Goal: Transaction & Acquisition: Download file/media

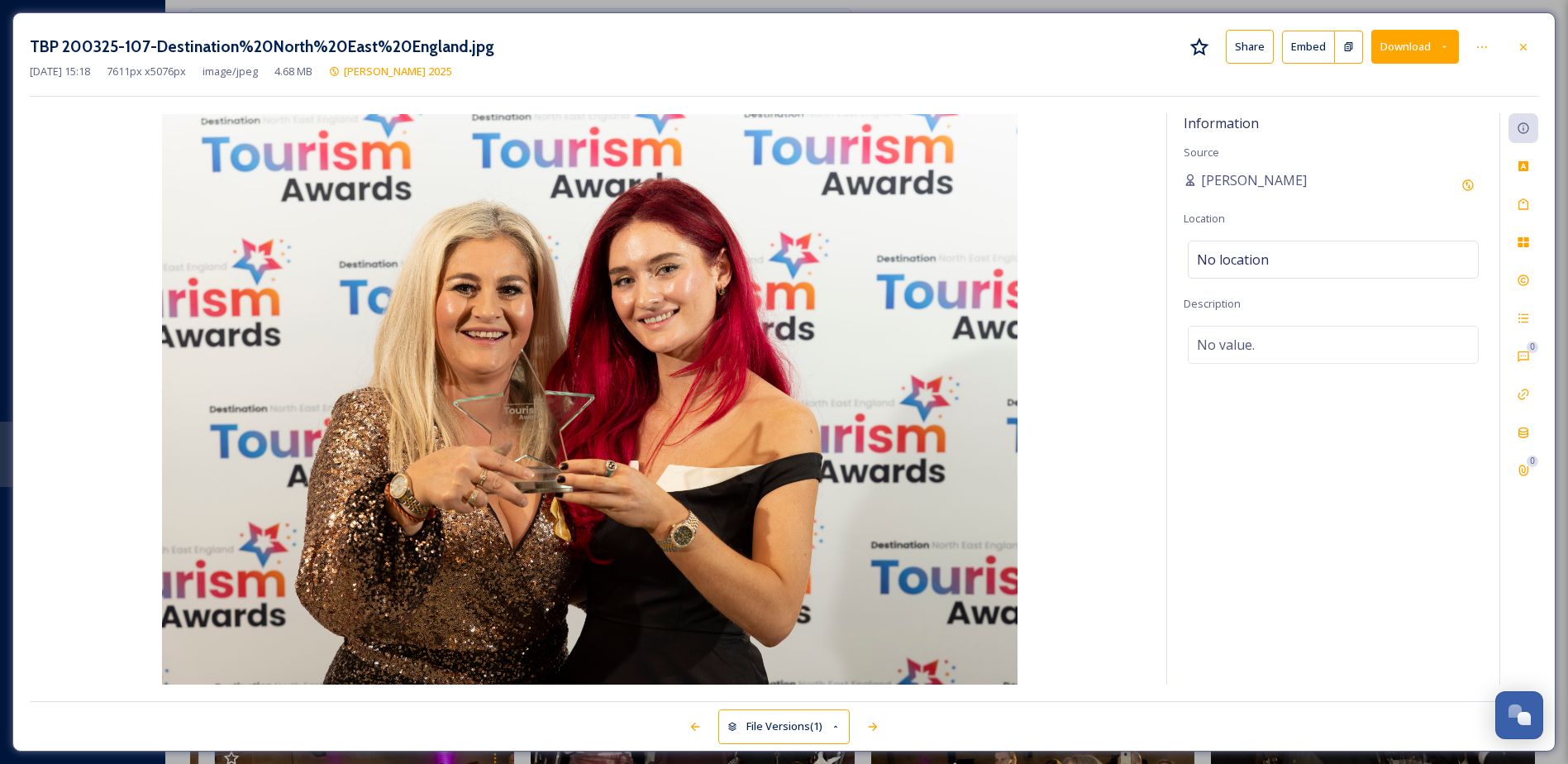
scroll to position [6205, 0]
click at [1531, 41] on div at bounding box center [1523, 47] width 30 height 30
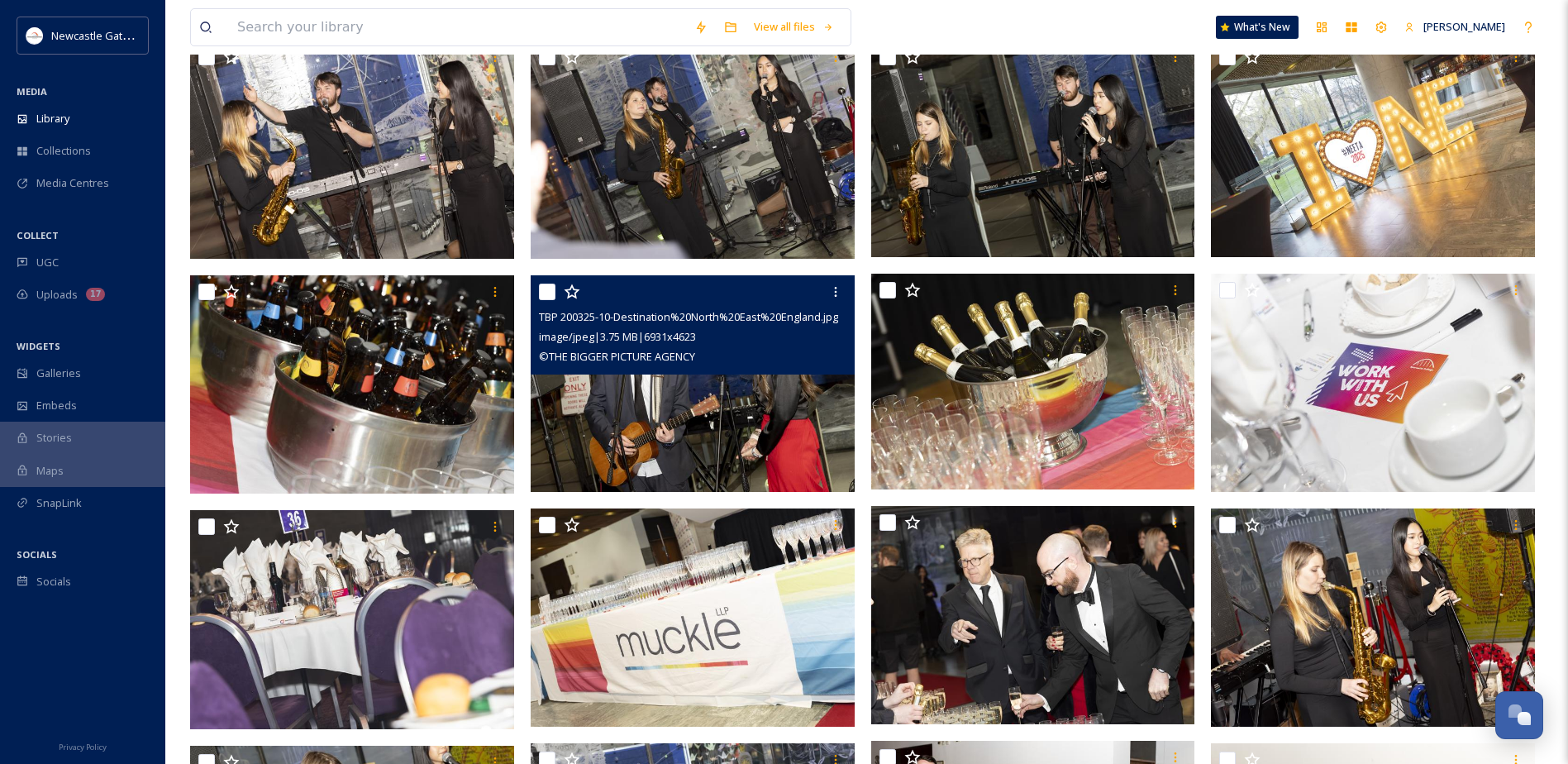
scroll to position [205, 0]
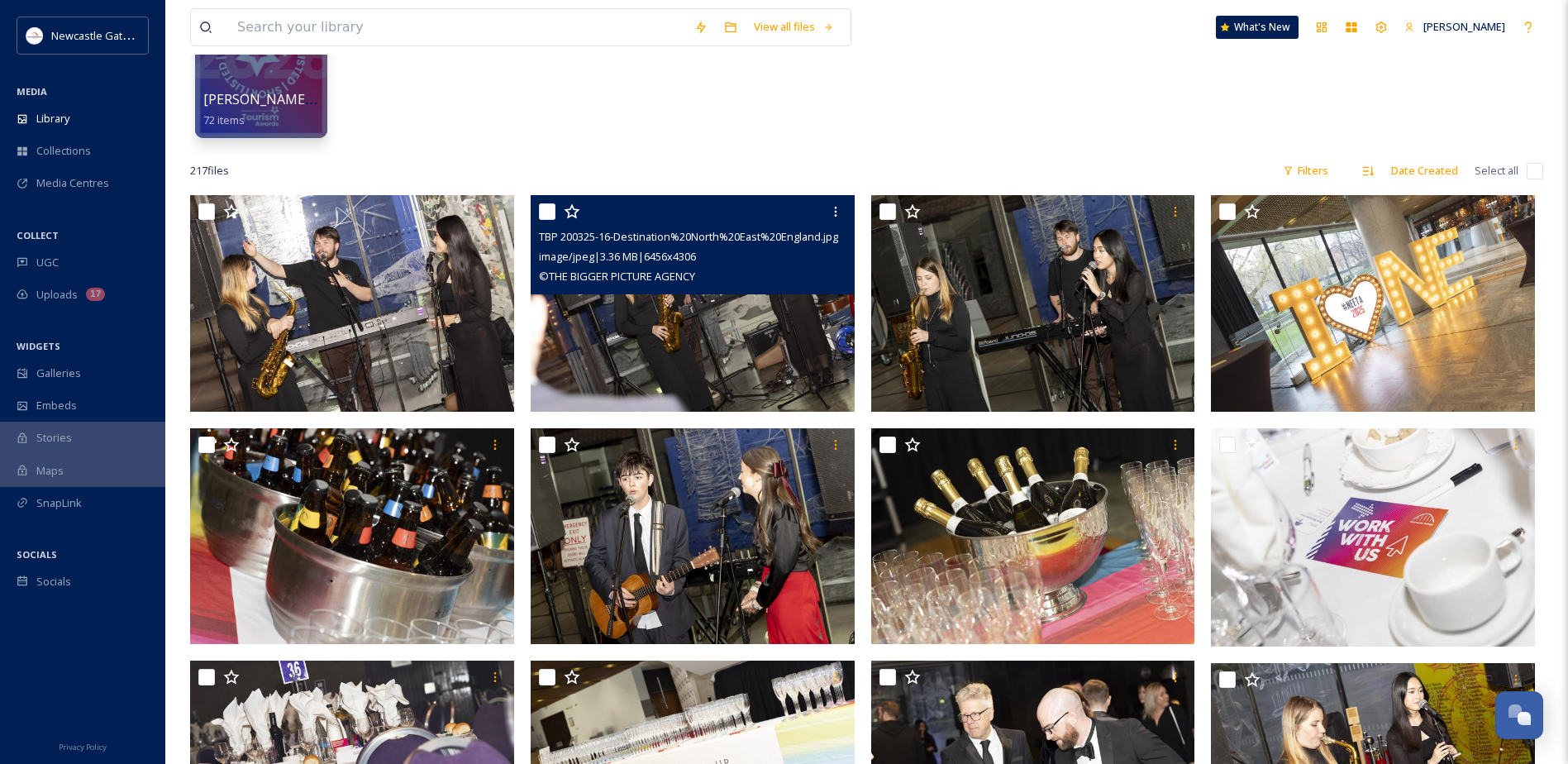
click at [684, 338] on img at bounding box center [693, 304] width 324 height 217
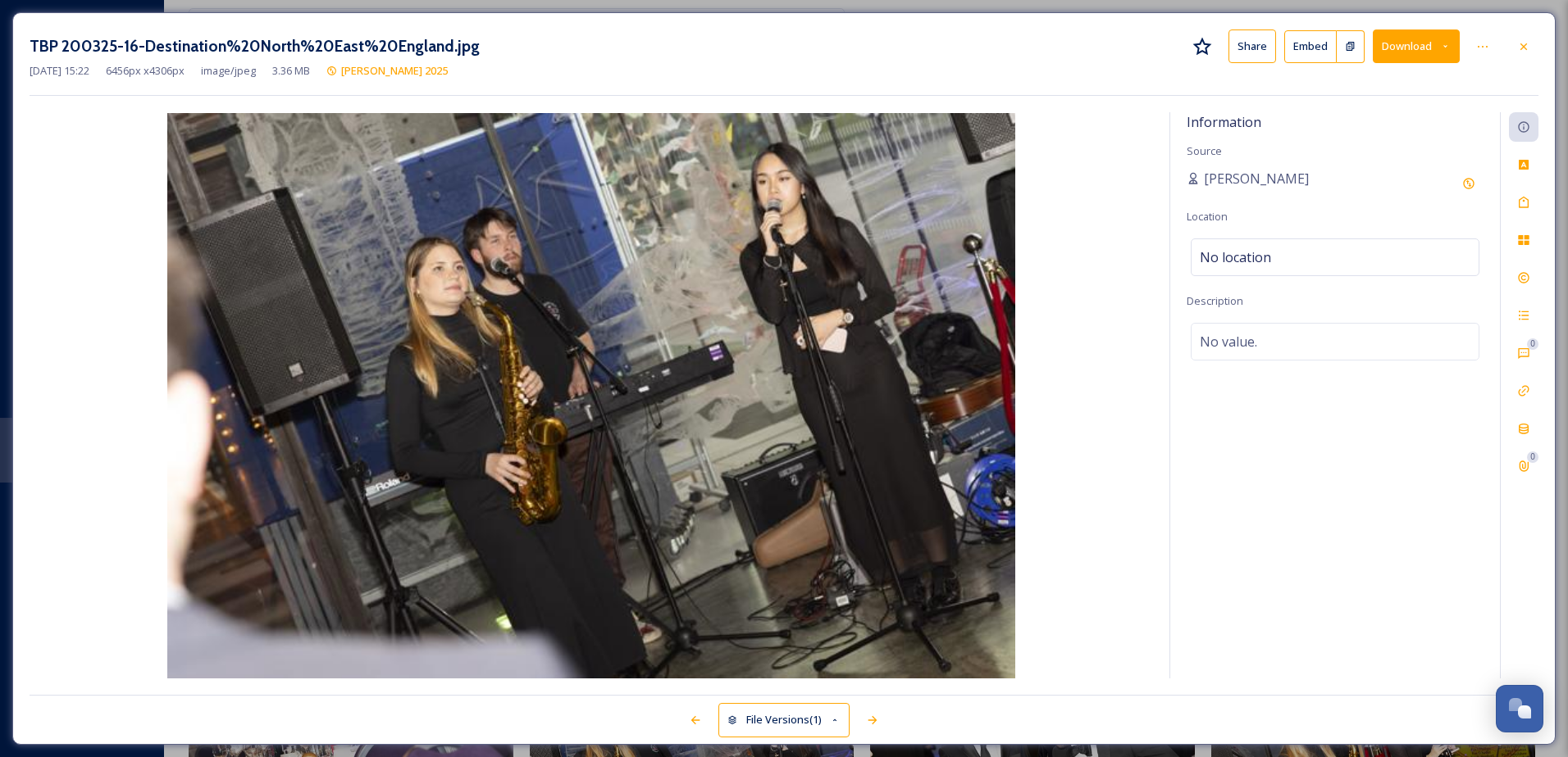
click at [1417, 51] on button "Download" at bounding box center [1416, 46] width 87 height 34
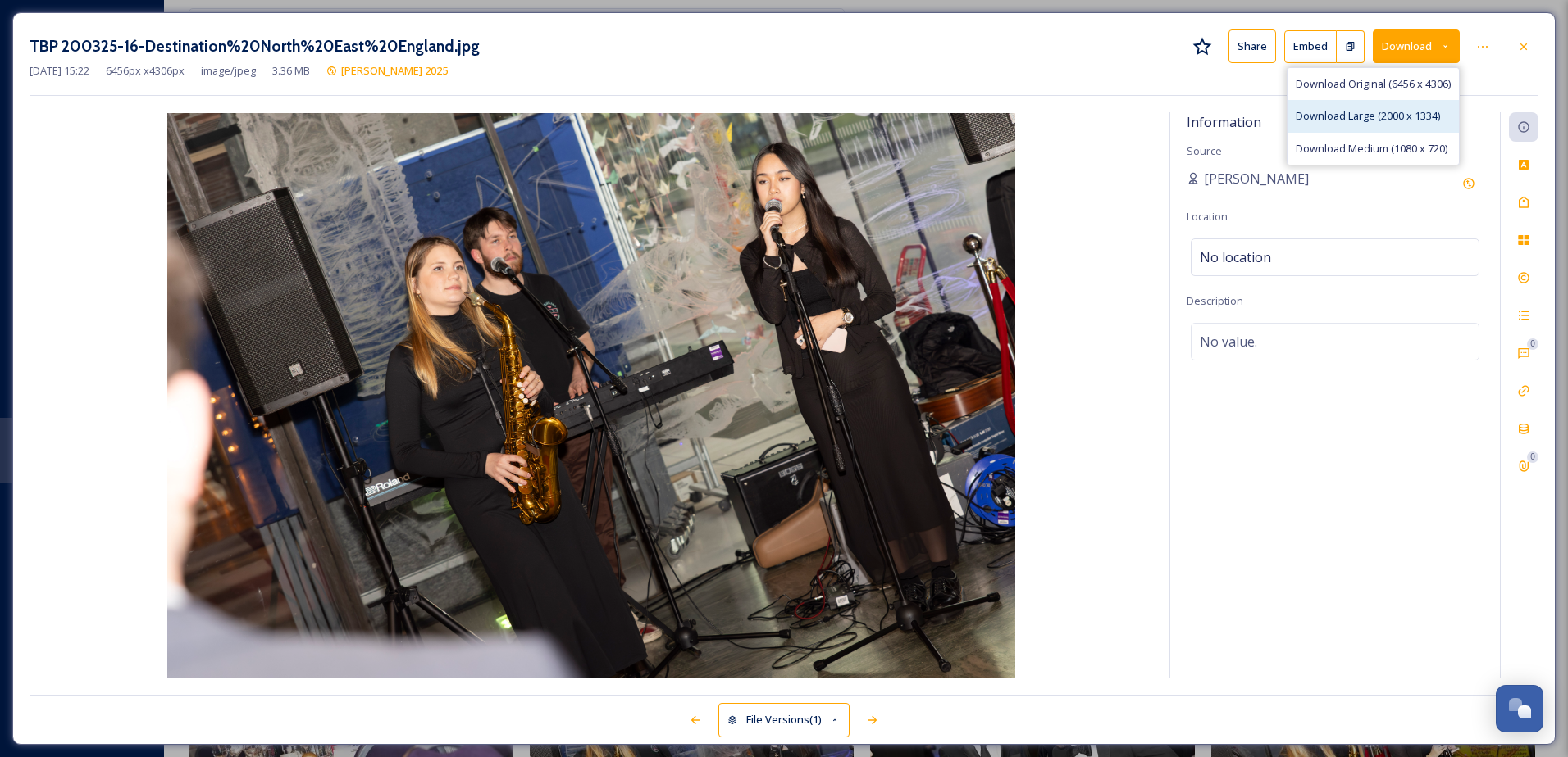
click at [1388, 110] on span "Download Large (2000 x 1334)" at bounding box center [1367, 116] width 144 height 16
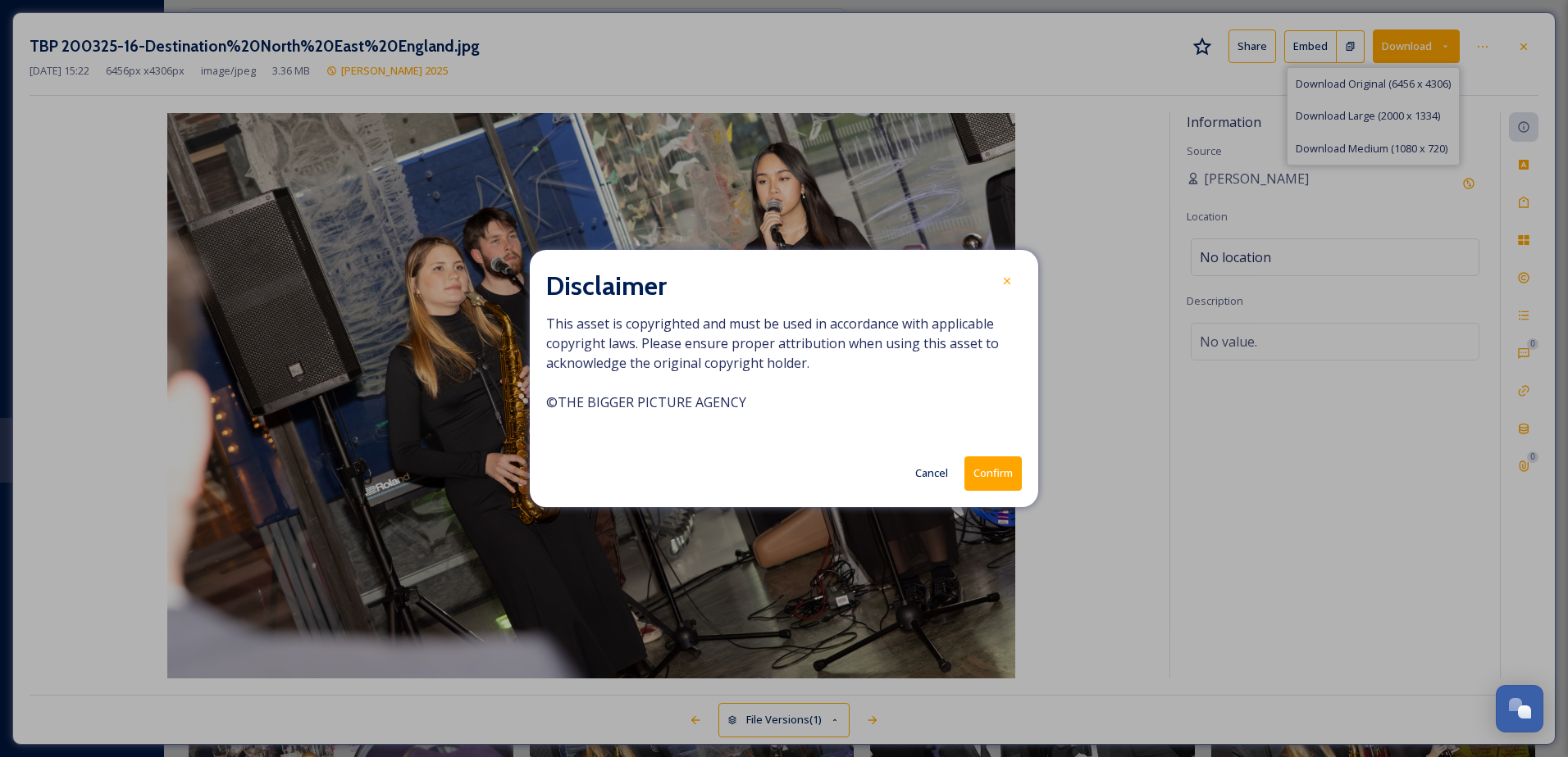
click at [978, 477] on button "Confirm" at bounding box center [992, 474] width 58 height 34
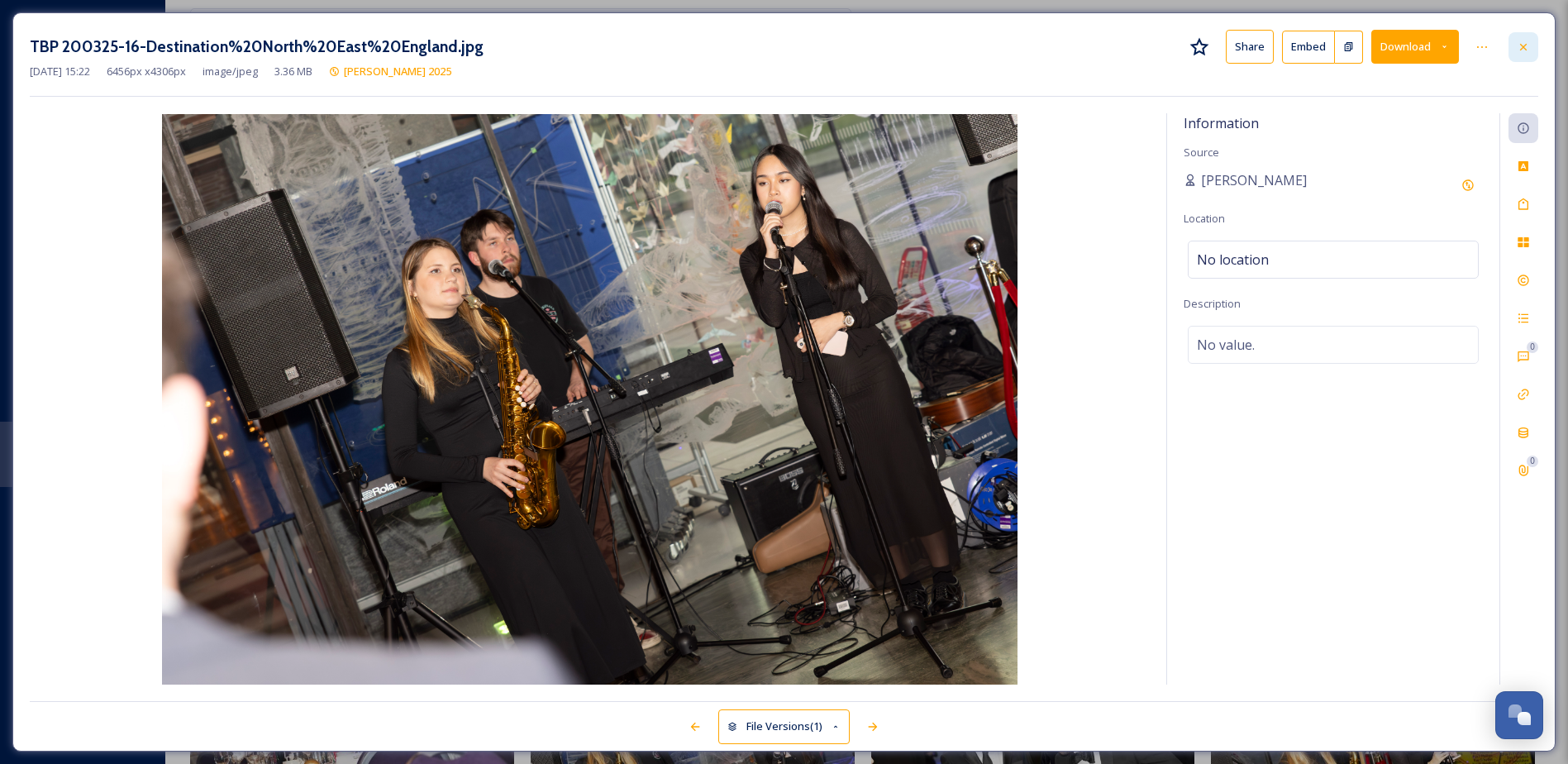
click at [1525, 50] on icon at bounding box center [1524, 48] width 13 height 13
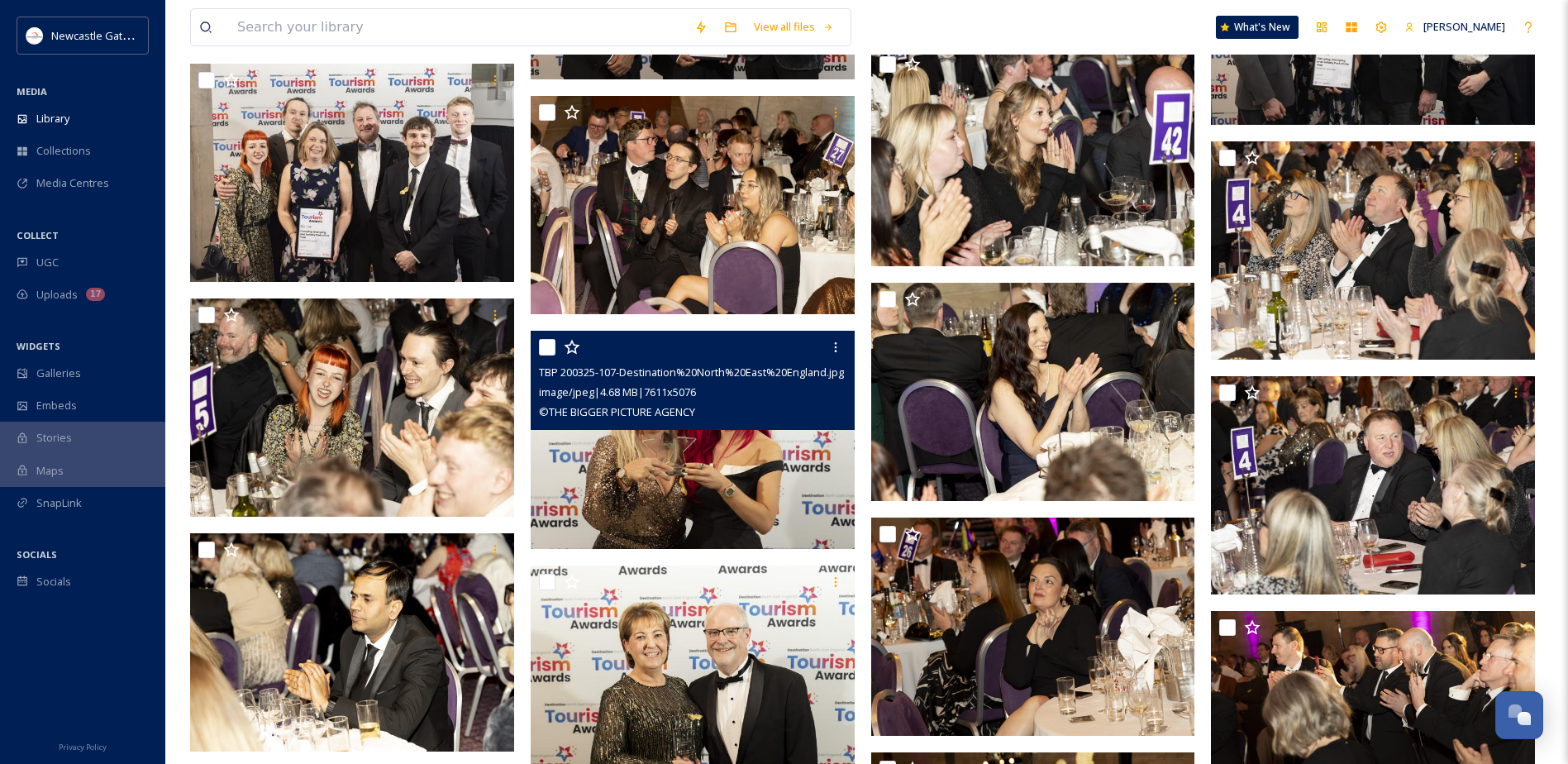
scroll to position [6209, 0]
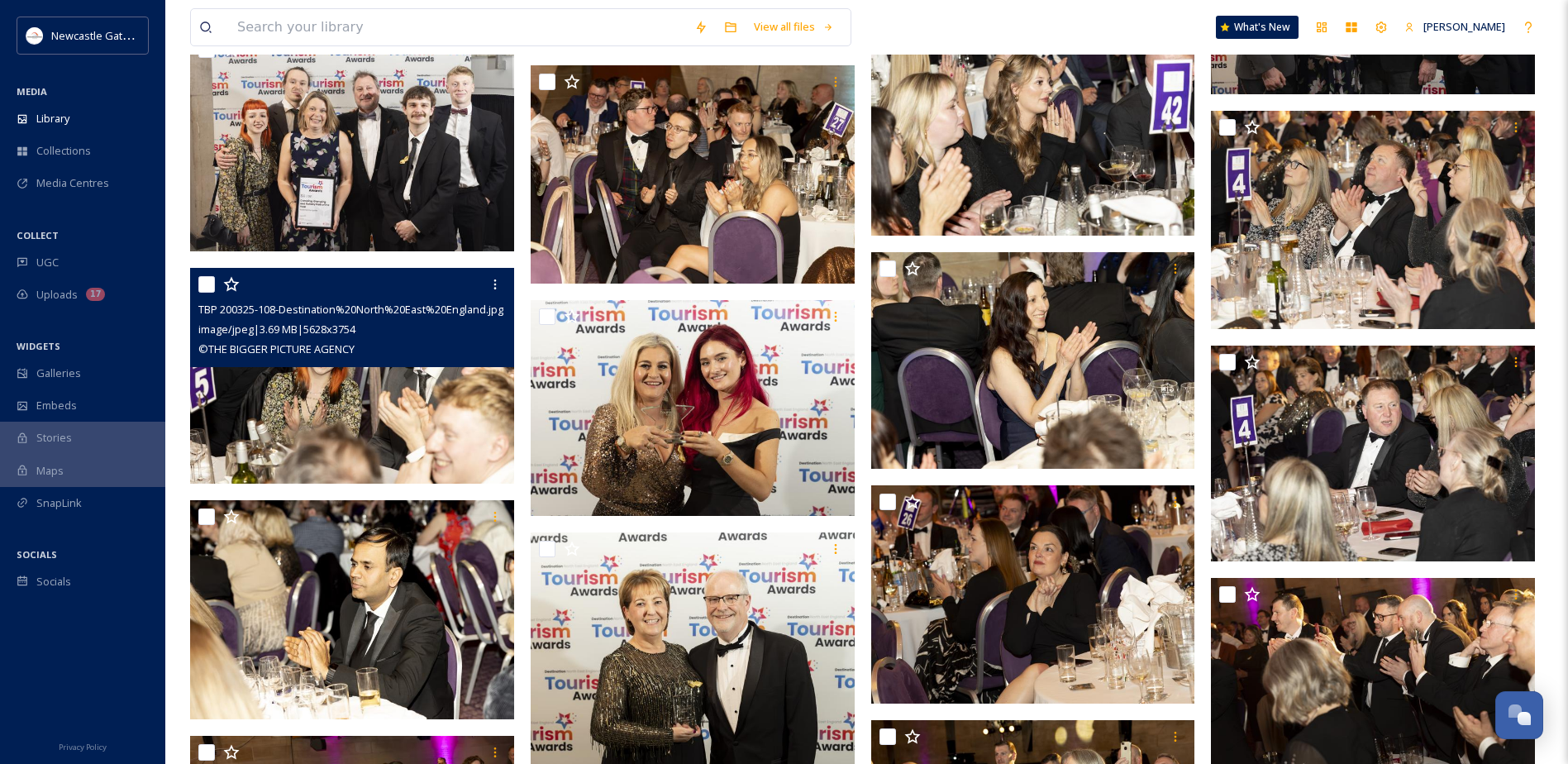
click at [391, 400] on img at bounding box center [352, 376] width 324 height 217
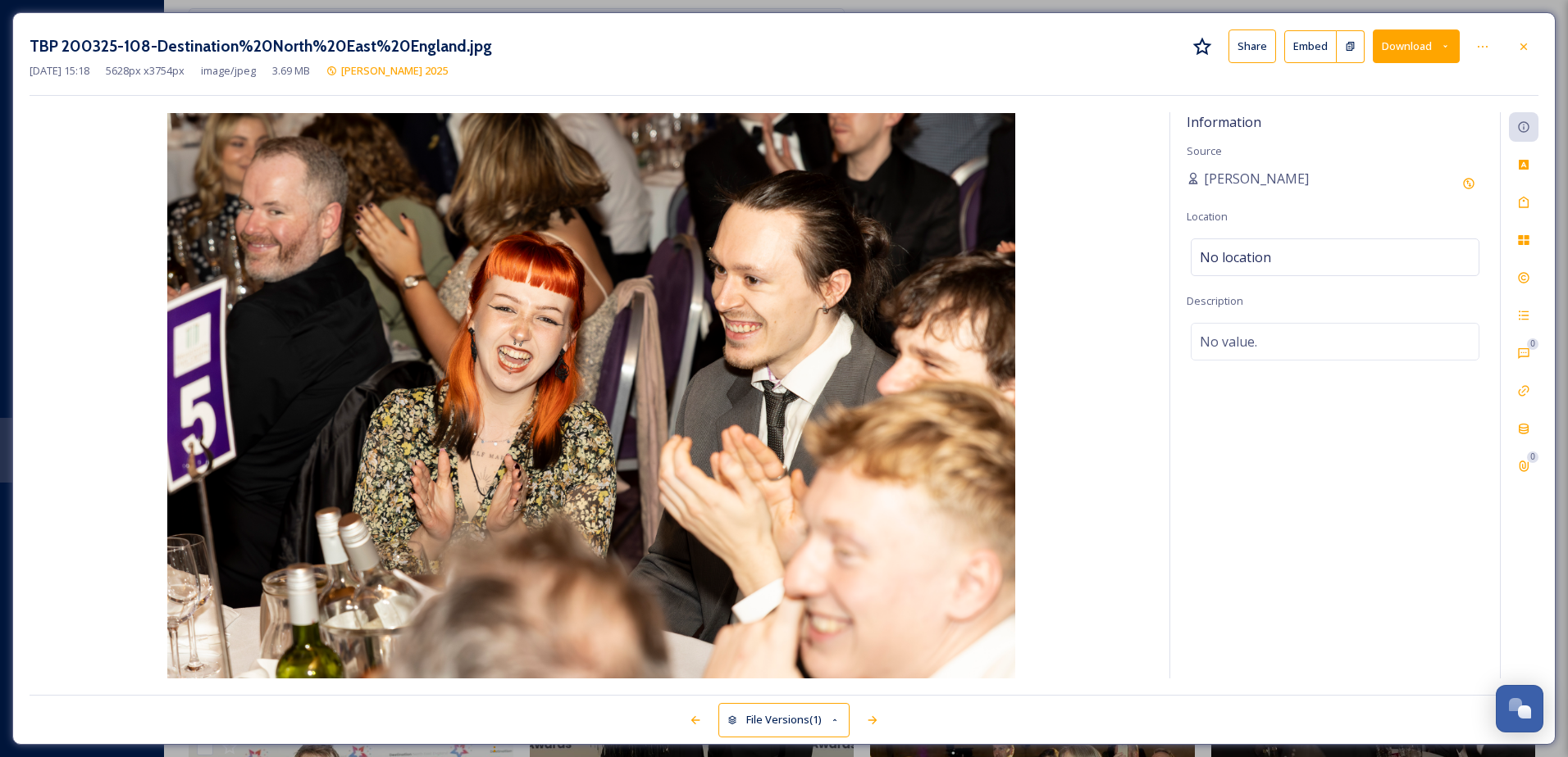
click at [1397, 53] on button "Download" at bounding box center [1416, 46] width 87 height 34
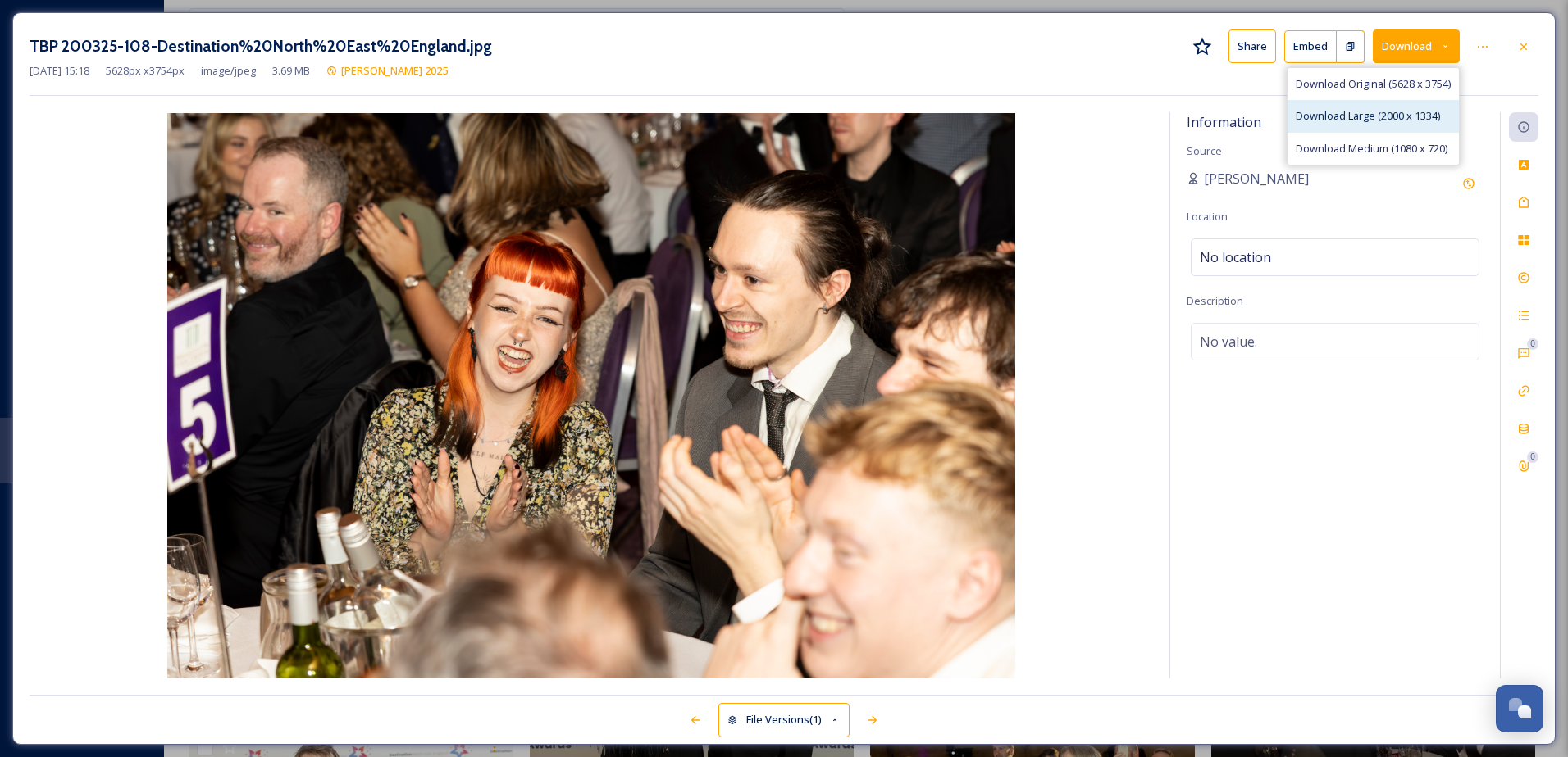
click at [1374, 103] on div "Download Large (2000 x 1334)" at bounding box center [1374, 116] width 172 height 32
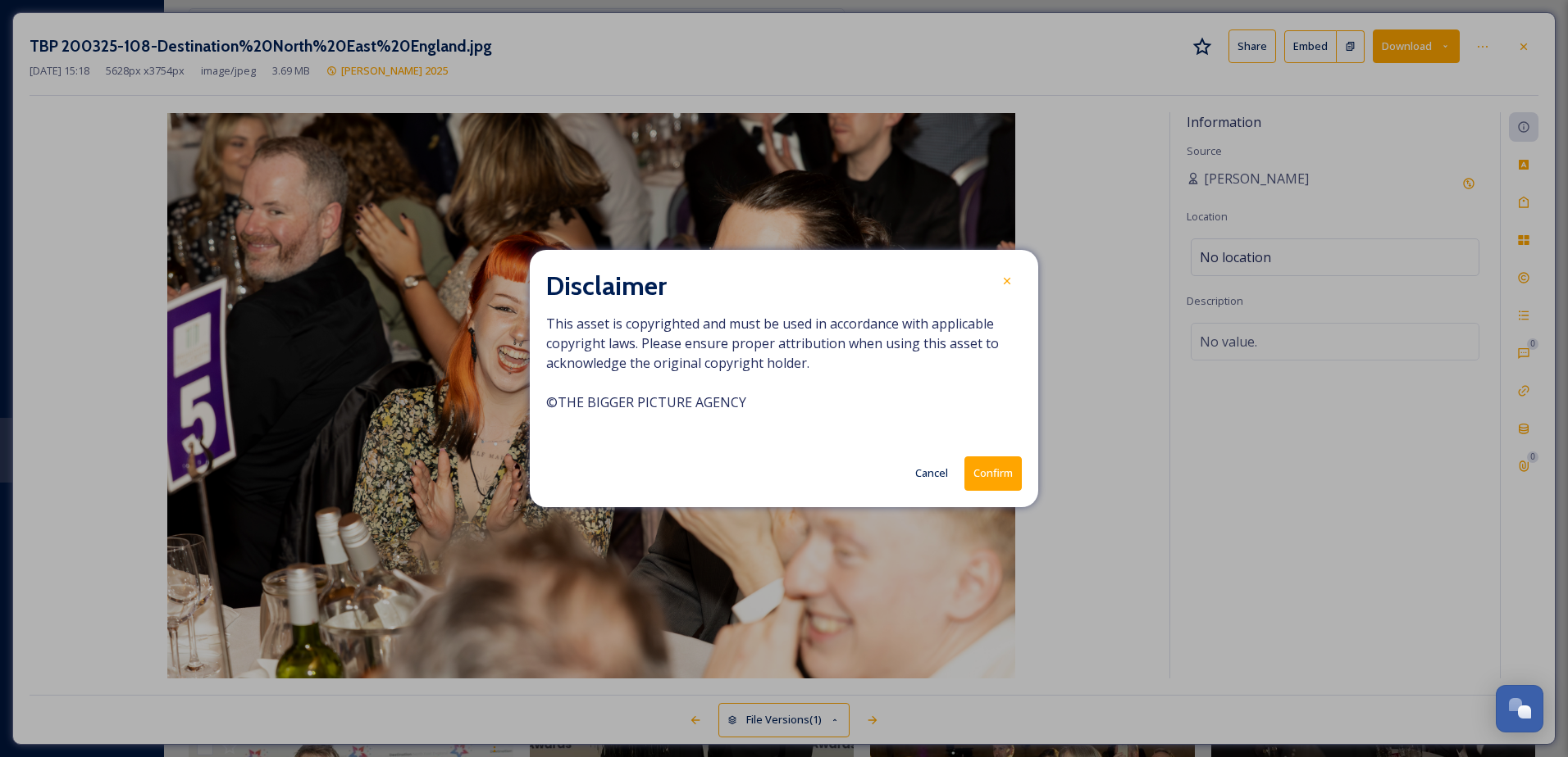
click at [989, 481] on button "Confirm" at bounding box center [992, 474] width 58 height 34
